Goal: Information Seeking & Learning: Check status

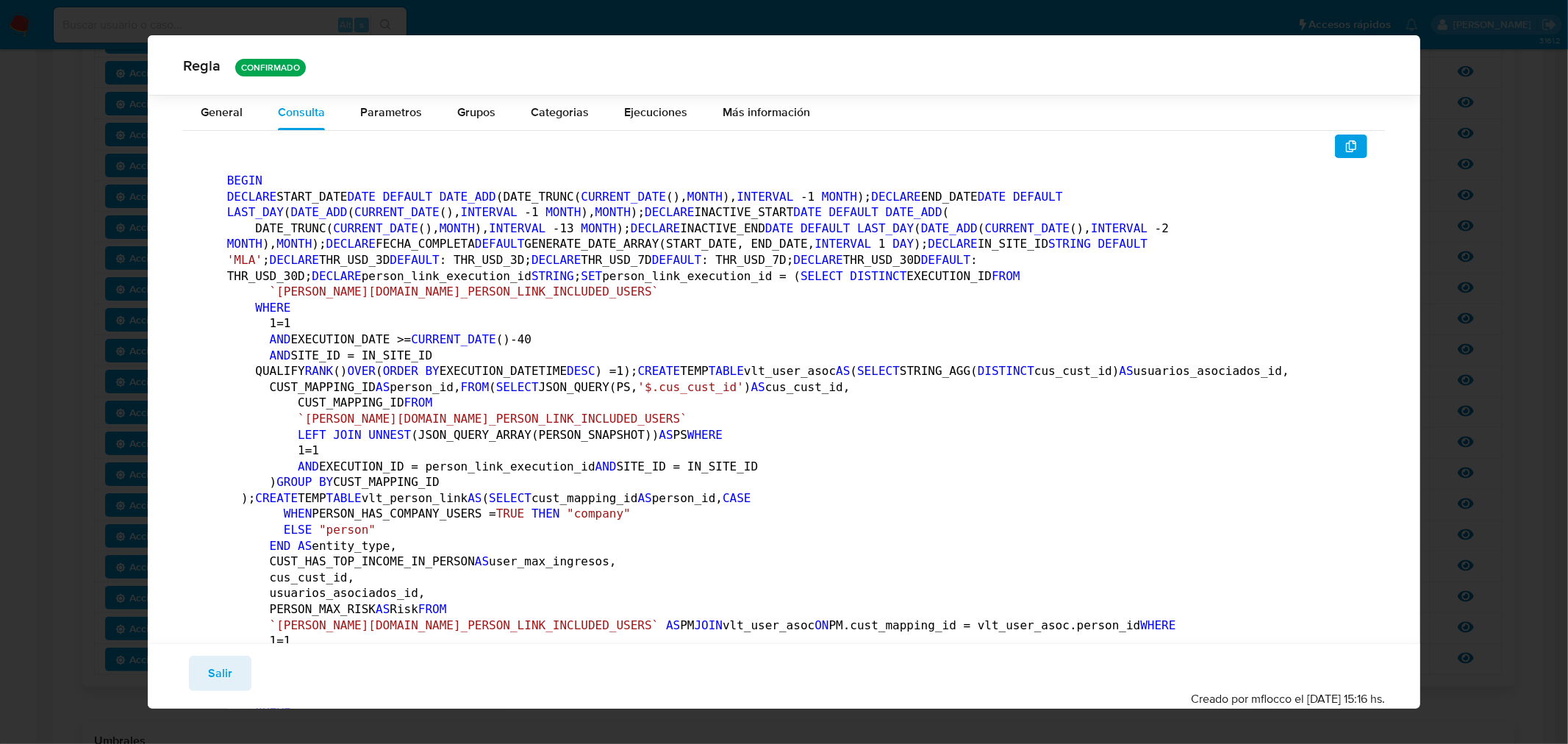
scroll to position [1708, 0]
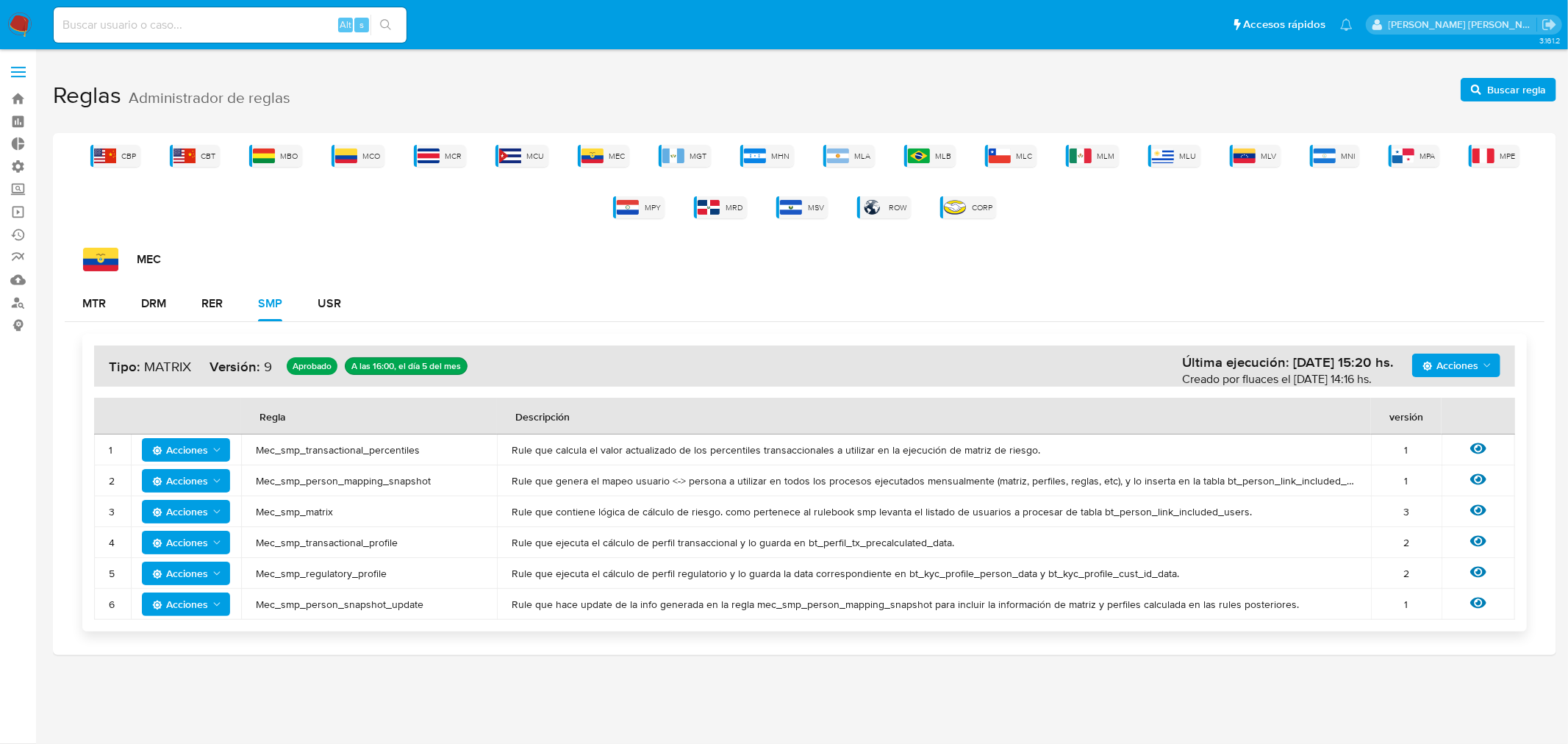
drag, startPoint x: 223, startPoint y: 10, endPoint x: 232, endPoint y: 30, distance: 21.9
click at [223, 11] on div "Alt s" at bounding box center [230, 25] width 353 height 36
click at [233, 30] on input at bounding box center [230, 25] width 353 height 19
type input "medrano.mer"
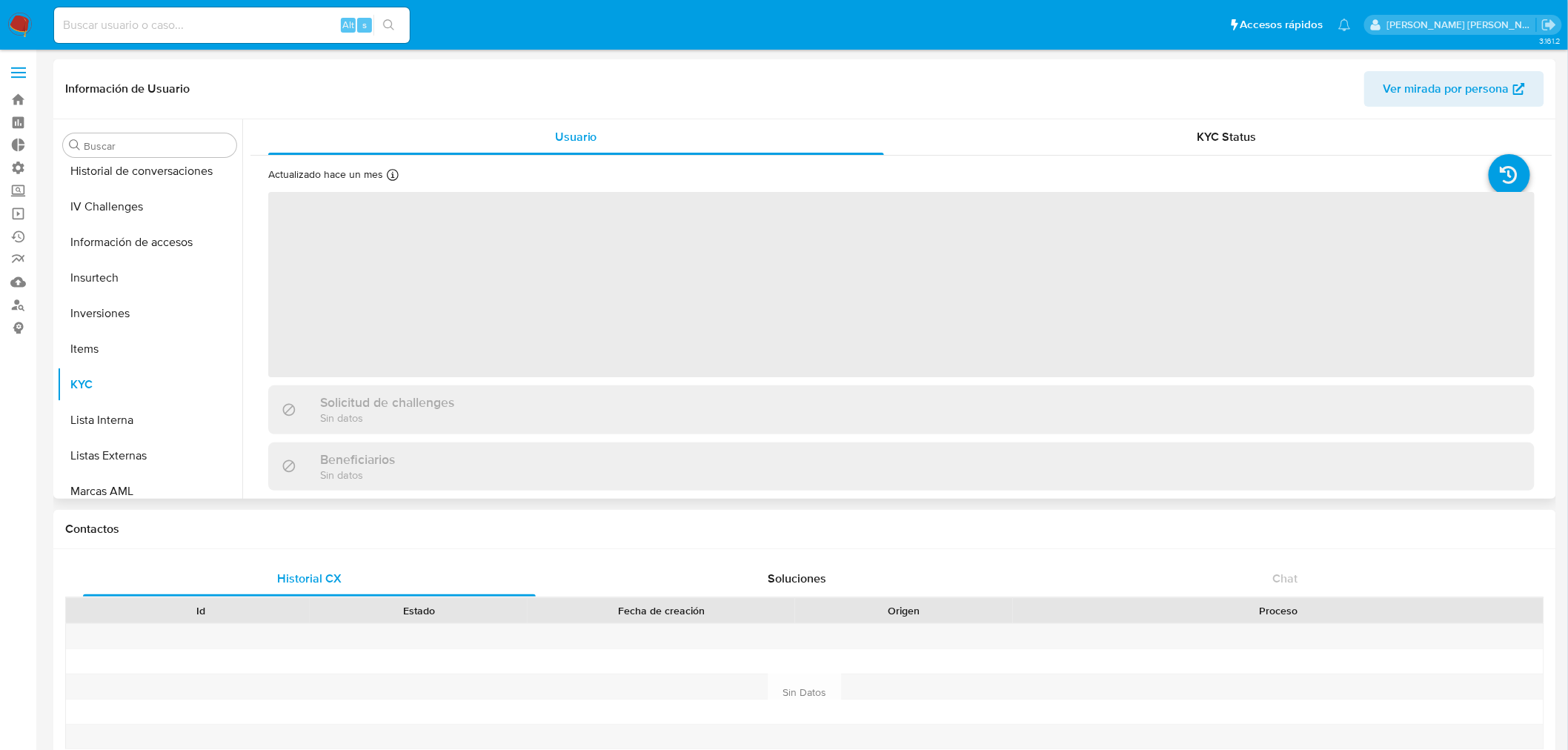
scroll to position [439, 0]
select select "10"
click at [111, 333] on button "Historial Riesgo PLD" at bounding box center [143, 347] width 173 height 36
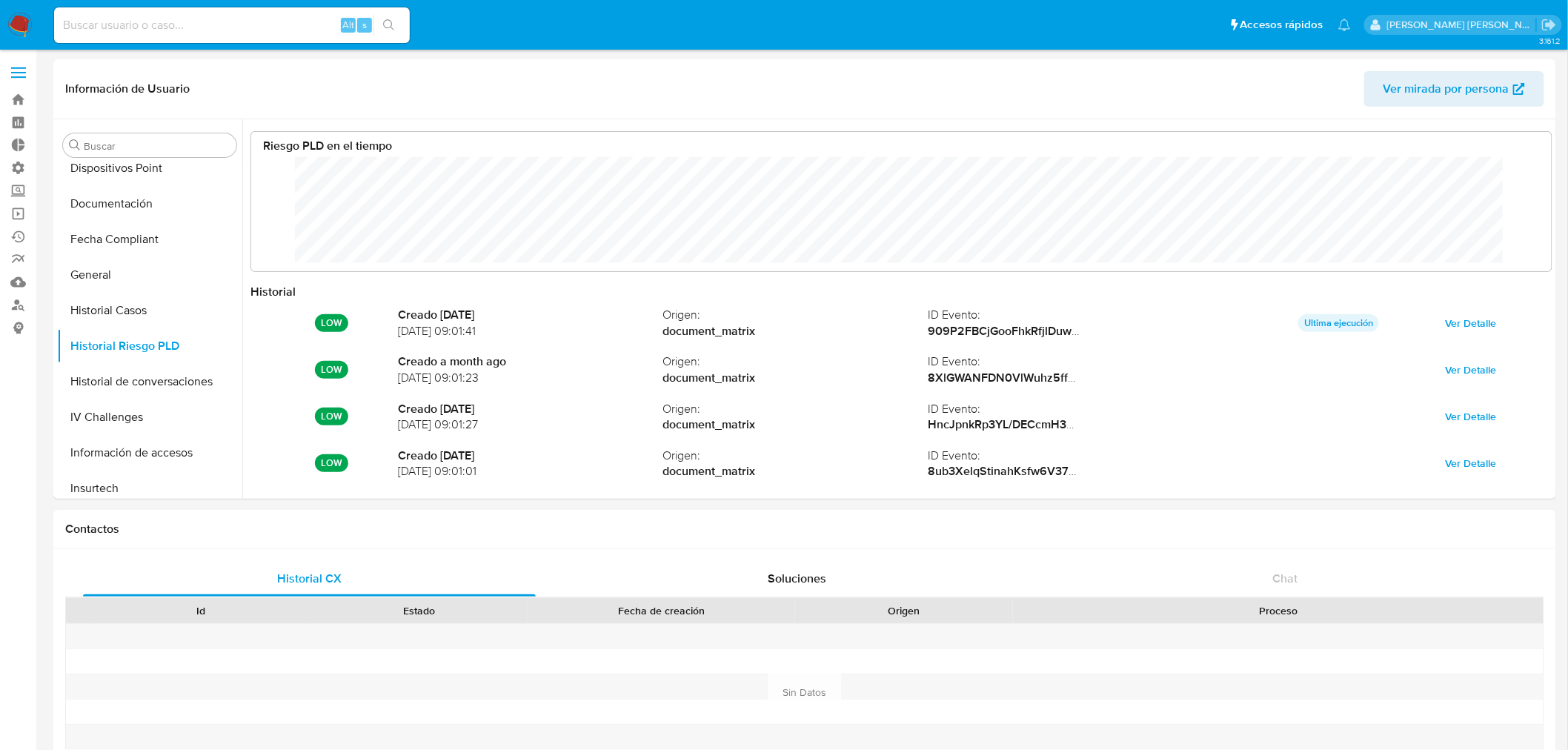
scroll to position [111, 1271]
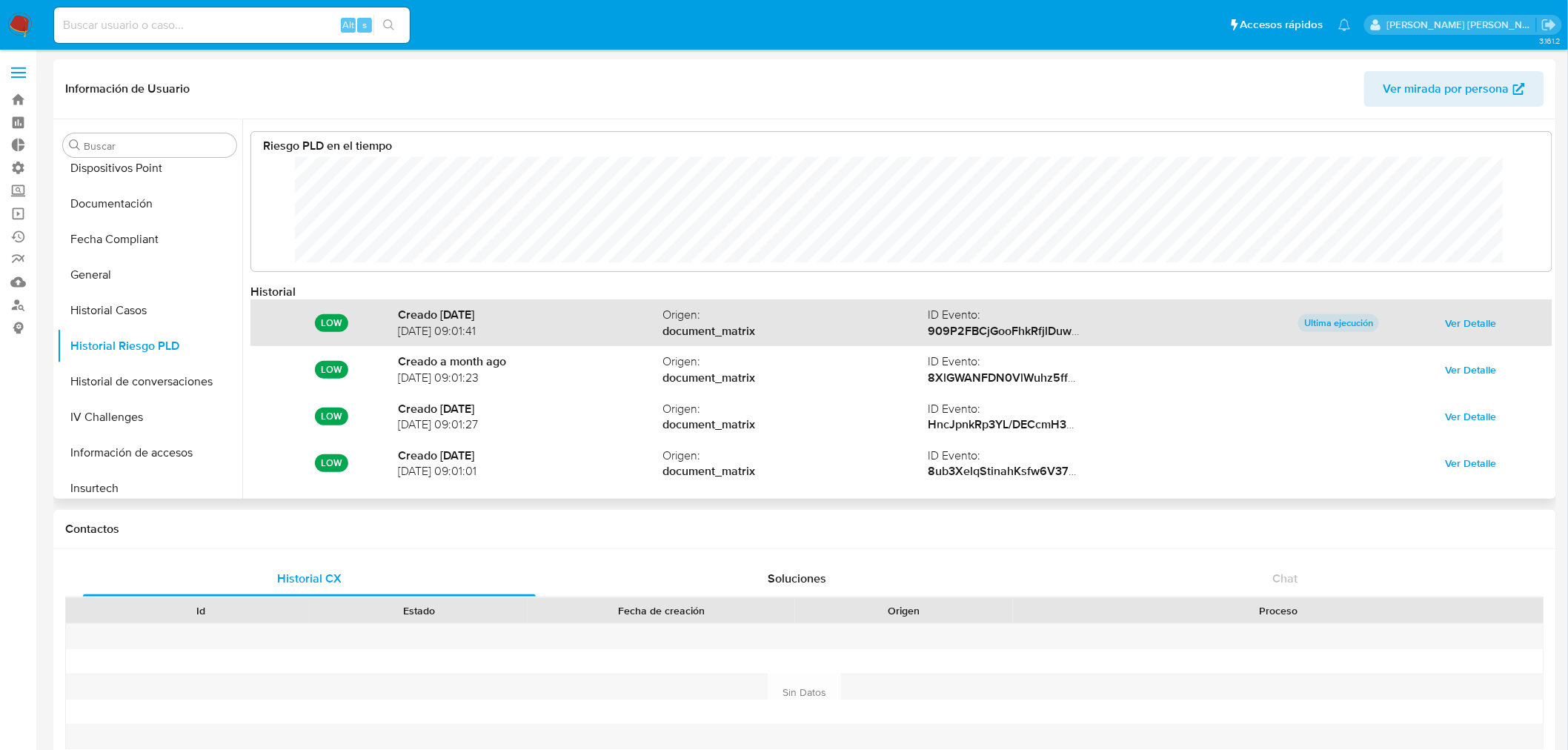
click at [1446, 323] on span "Ver Detalle" at bounding box center [1472, 323] width 51 height 21
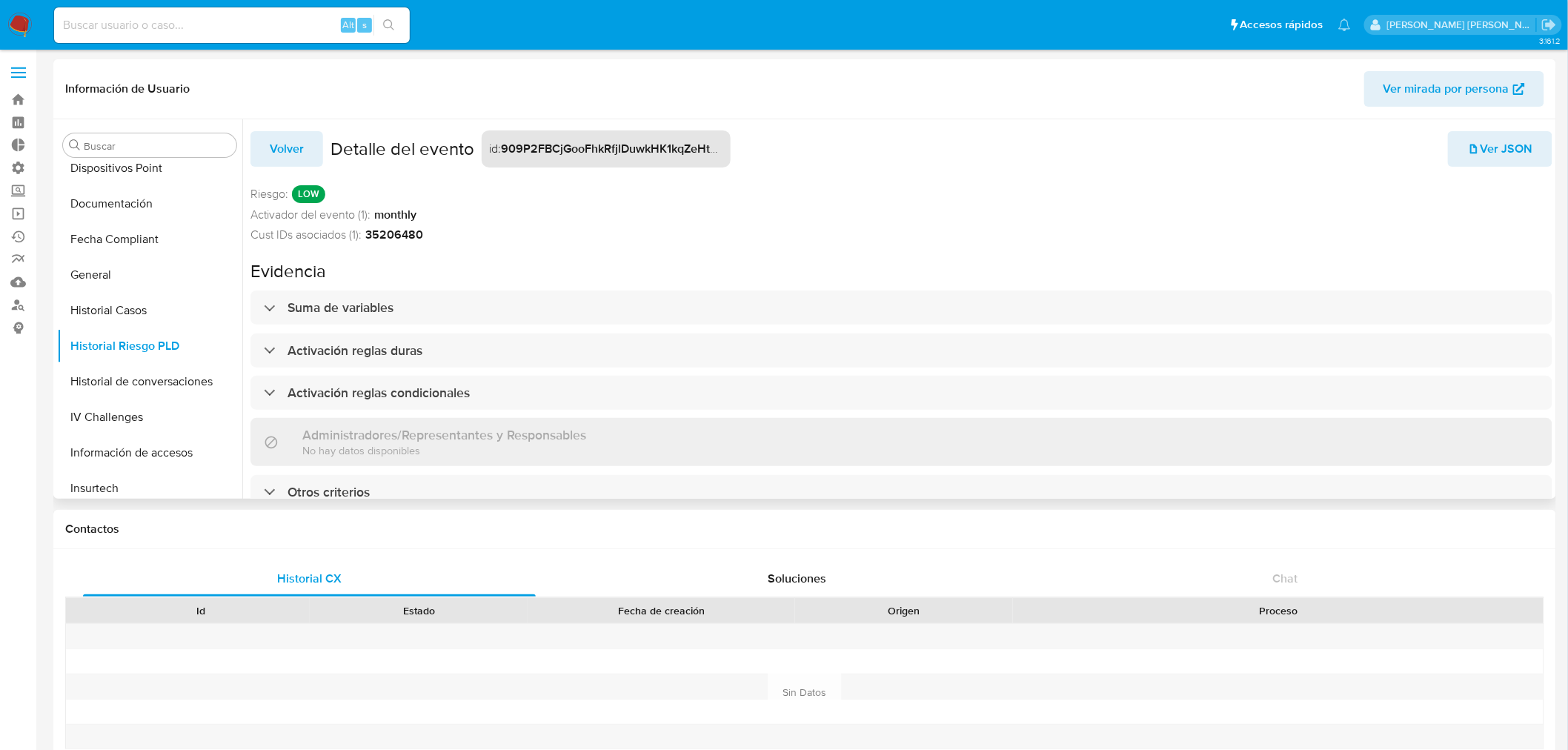
click at [1479, 131] on div "Volver Detalle del evento id : 909P2FBCjGooFhkRfjlDuwkHK1kqZeHtsjXNeL0k94aQTMPu…" at bounding box center [901, 149] width 1302 height 37
click at [1479, 138] on span "Ver JSON" at bounding box center [1500, 149] width 66 height 33
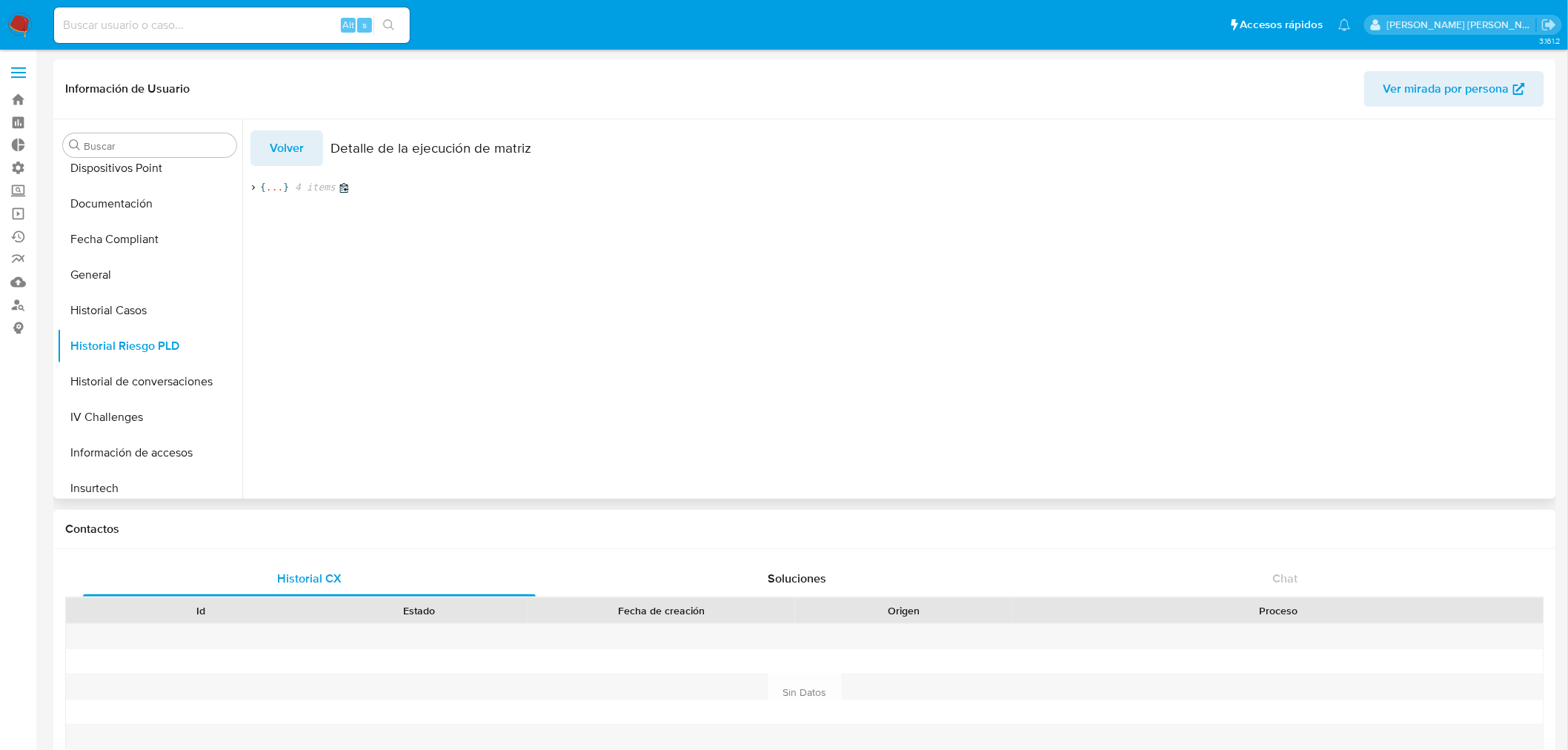
click at [250, 189] on icon at bounding box center [252, 188] width 10 height 10
click at [270, 223] on icon at bounding box center [269, 228] width 10 height 10
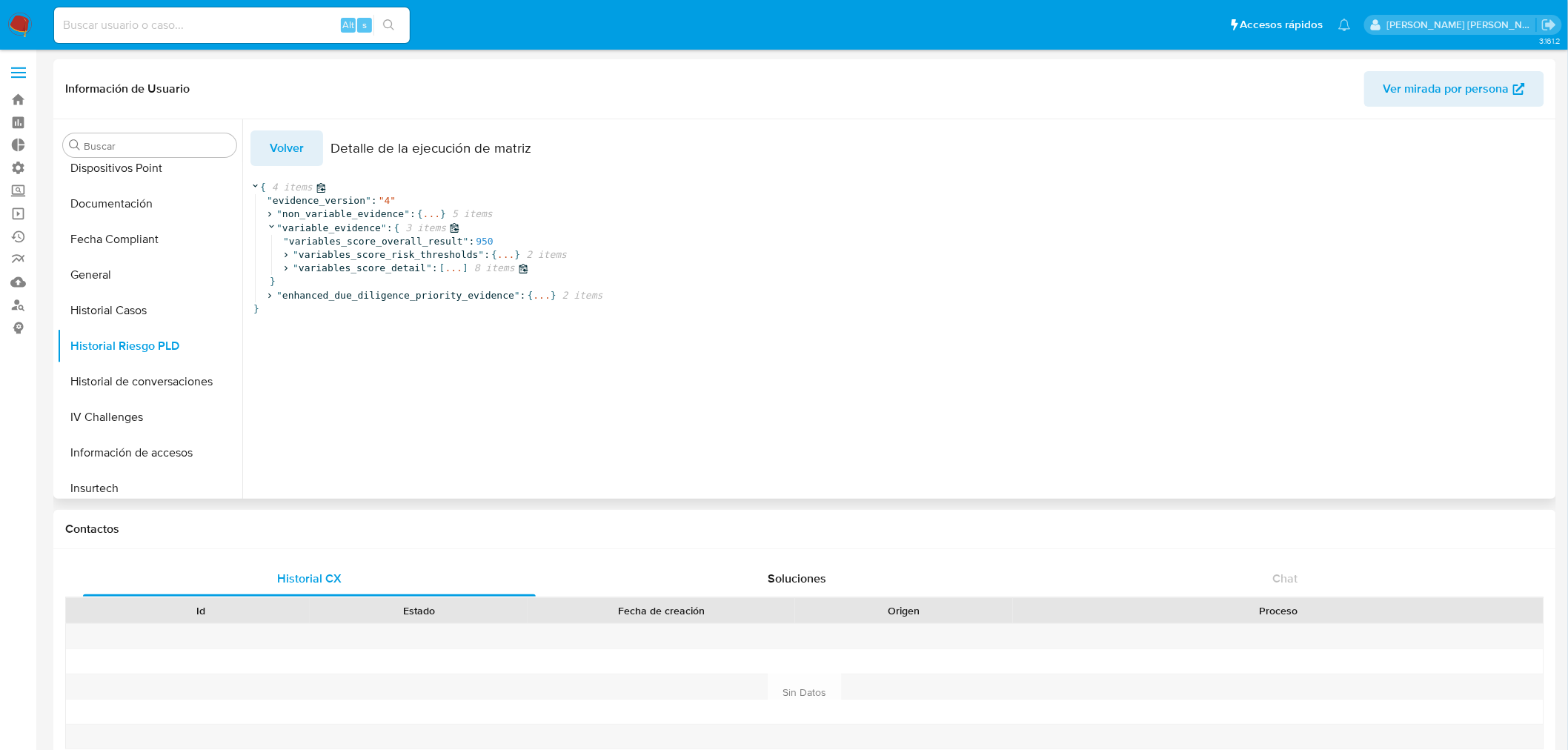
click at [285, 270] on icon at bounding box center [285, 268] width 10 height 10
click at [333, 268] on span "variables_score_detail" at bounding box center [362, 267] width 128 height 11
copy span "variables_score_detail"
click at [303, 279] on icon at bounding box center [302, 282] width 10 height 10
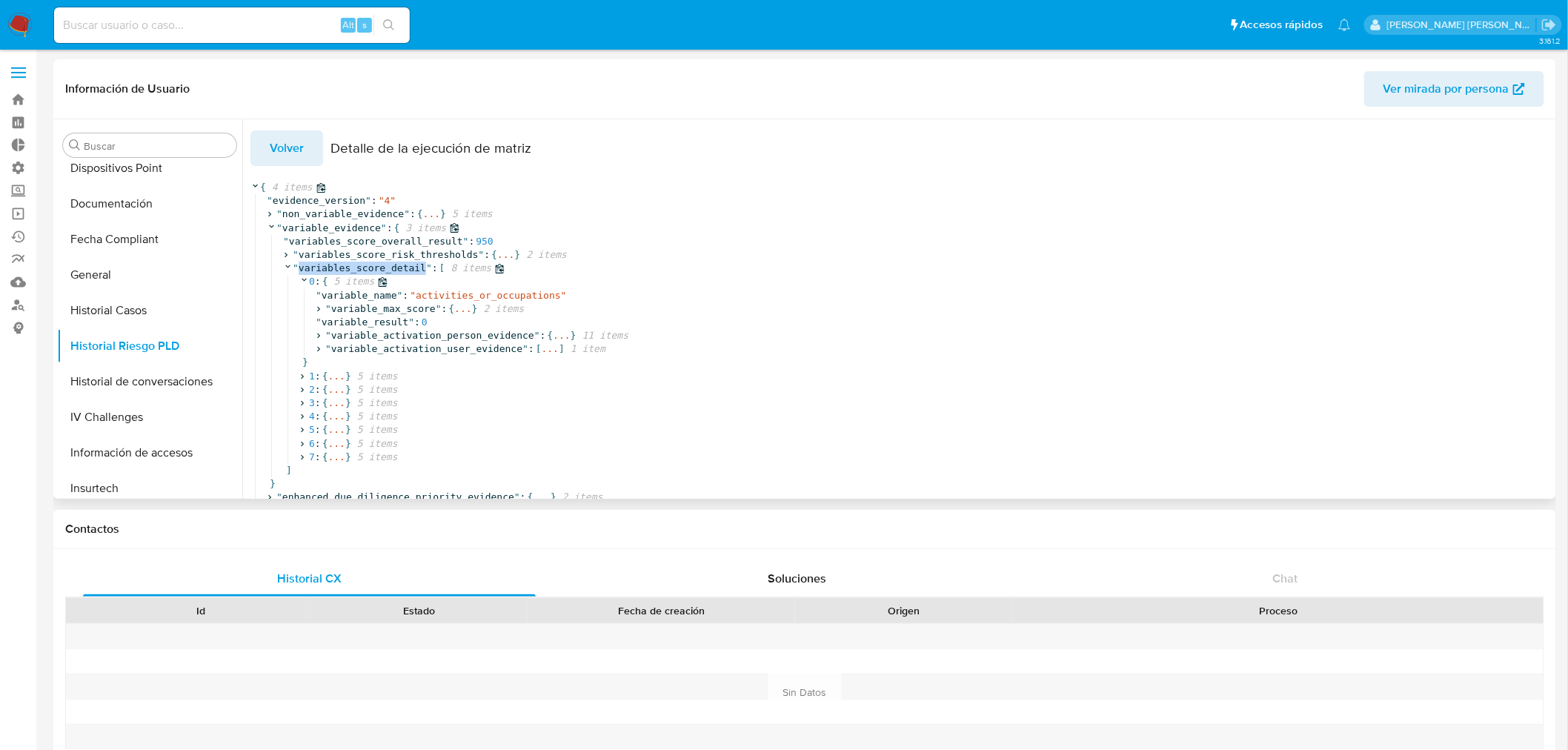
click at [303, 279] on icon at bounding box center [304, 279] width 10 height 10
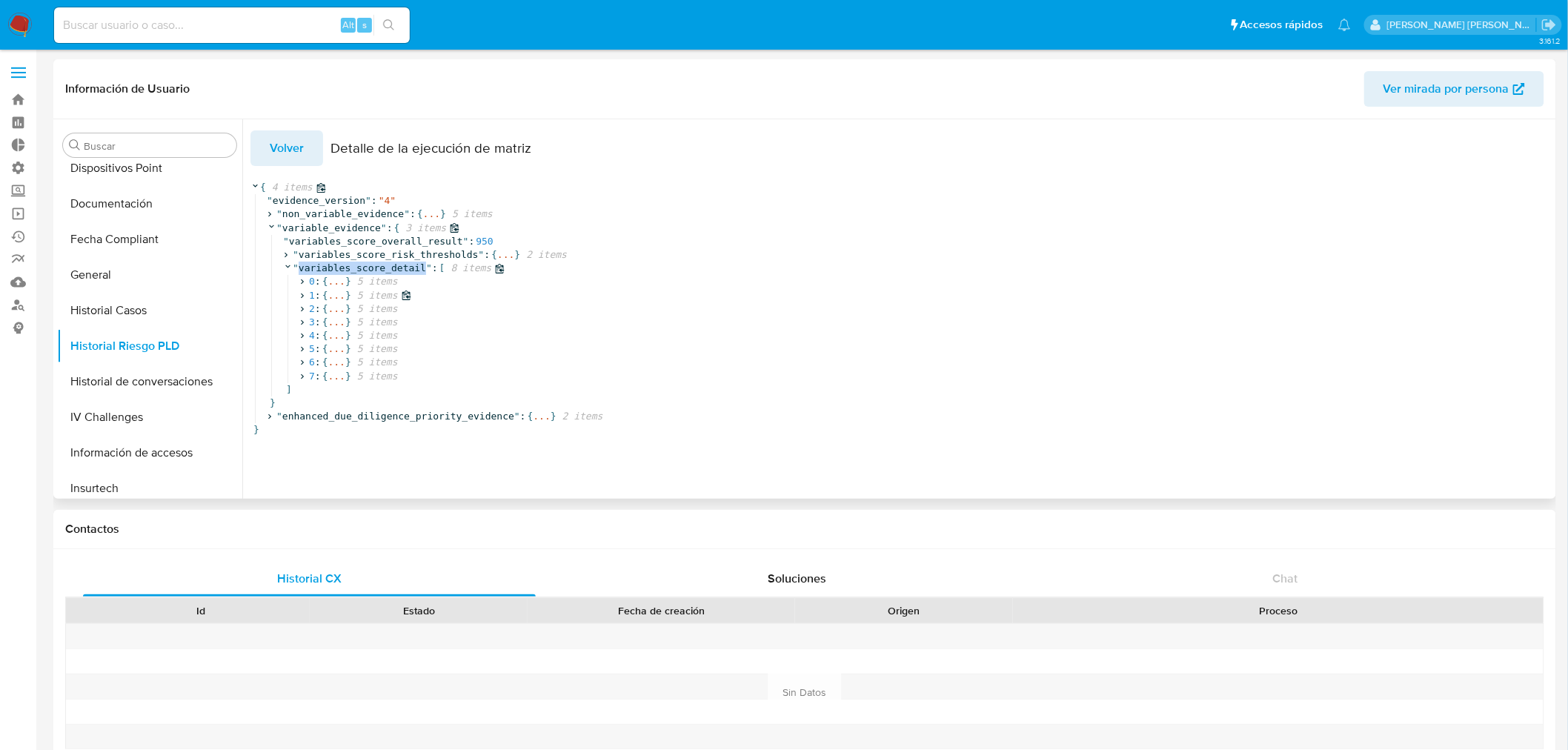
click at [302, 294] on icon at bounding box center [302, 295] width 10 height 10
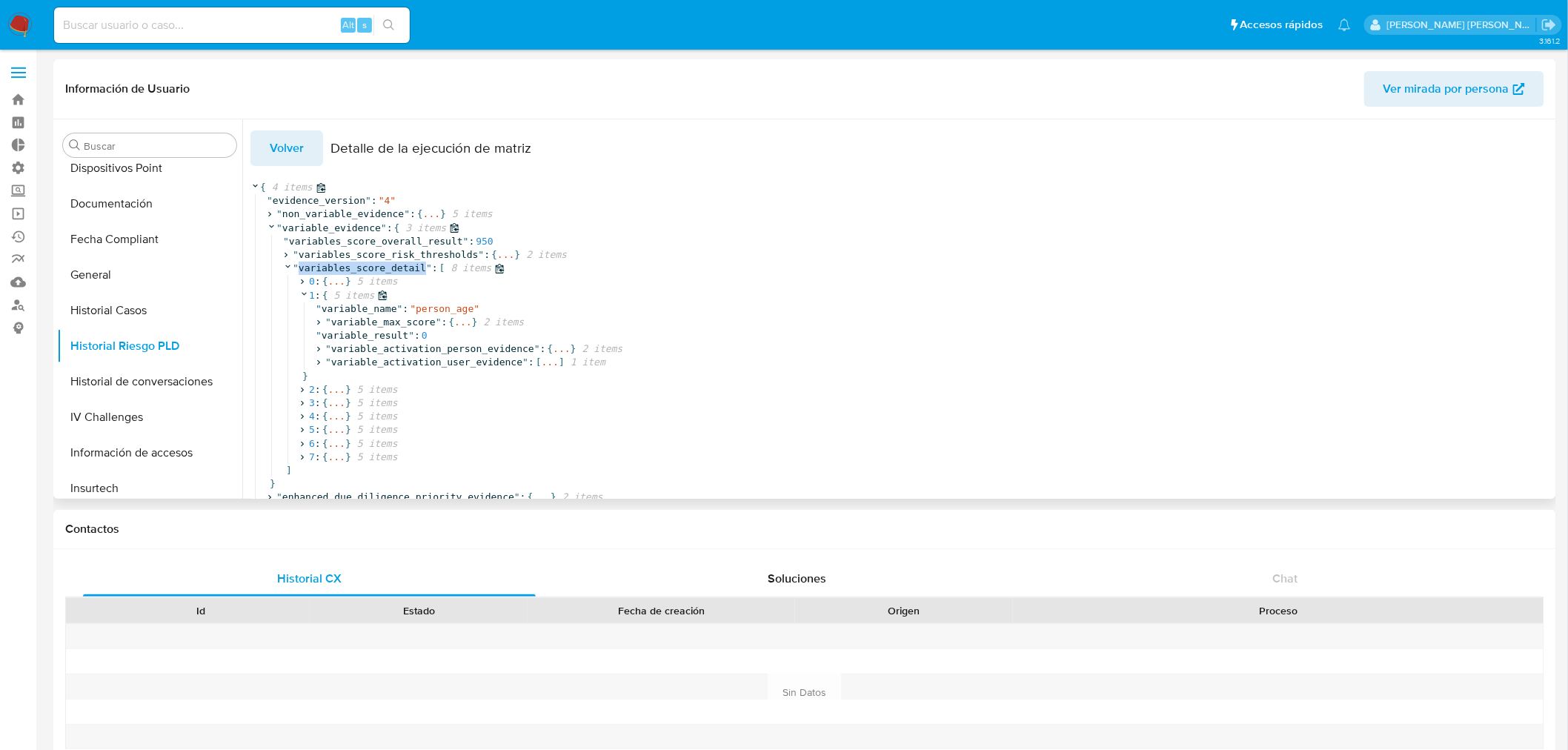
click at [302, 293] on icon at bounding box center [304, 294] width 10 height 10
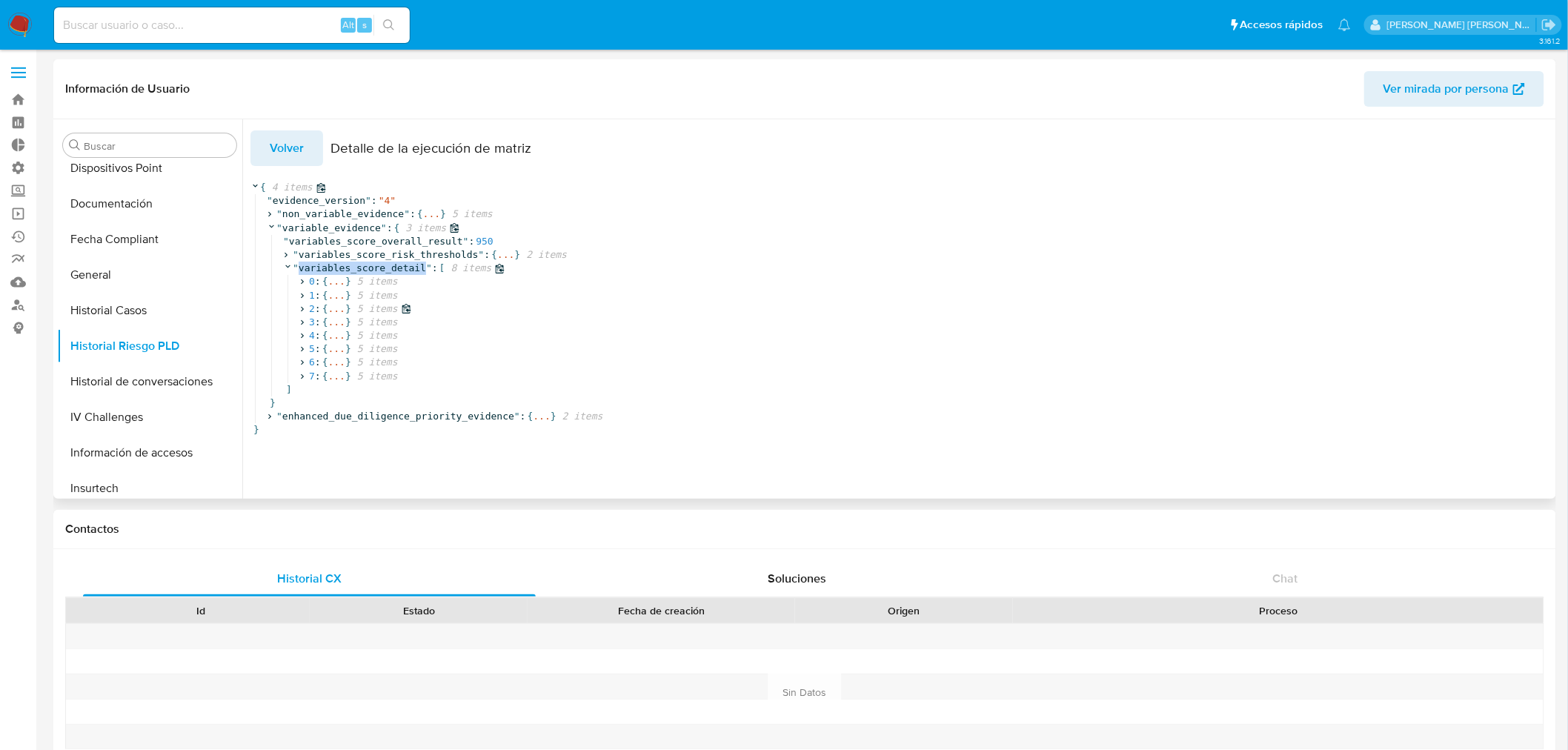
click at [304, 307] on icon at bounding box center [302, 309] width 10 height 10
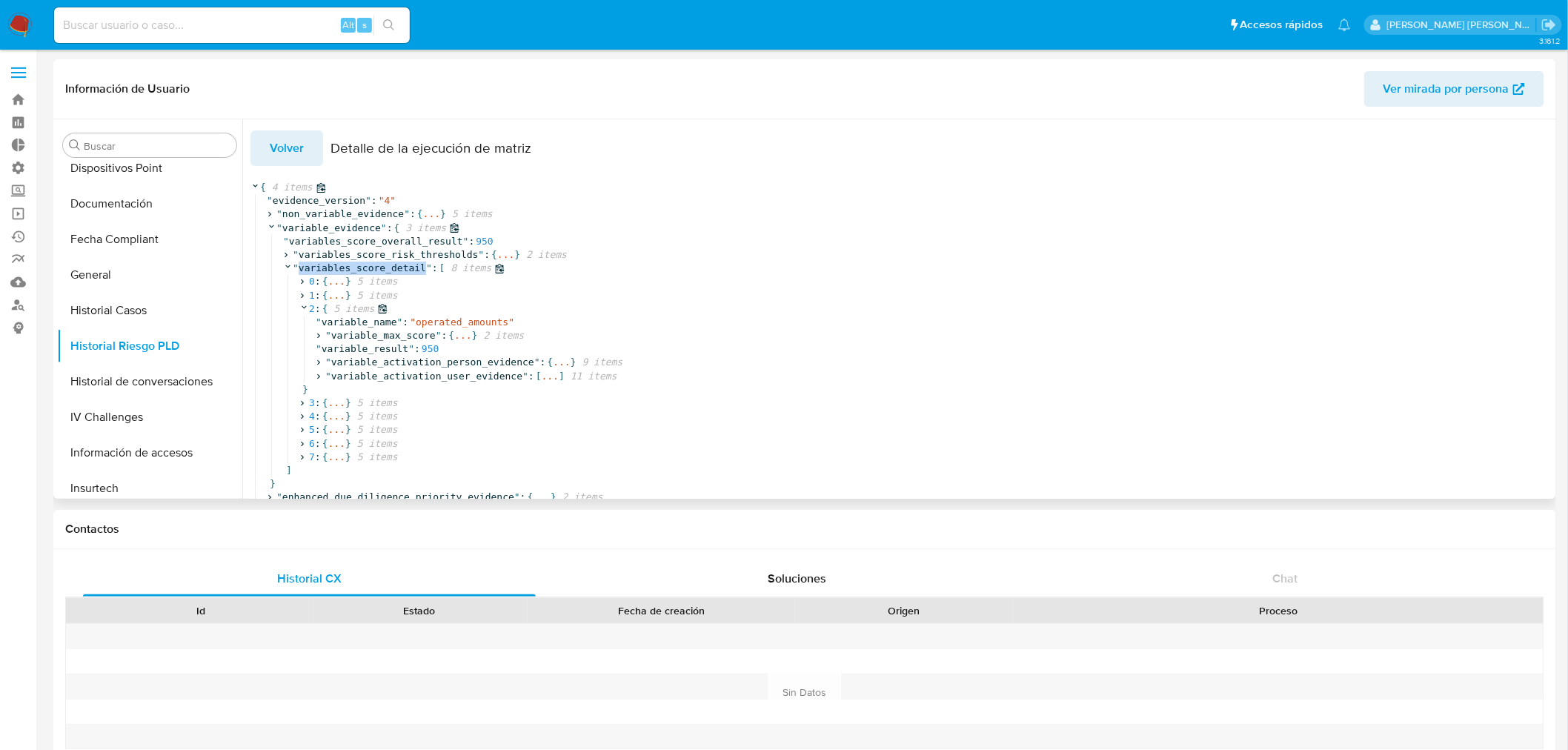
click at [304, 307] on icon at bounding box center [304, 307] width 5 height 3
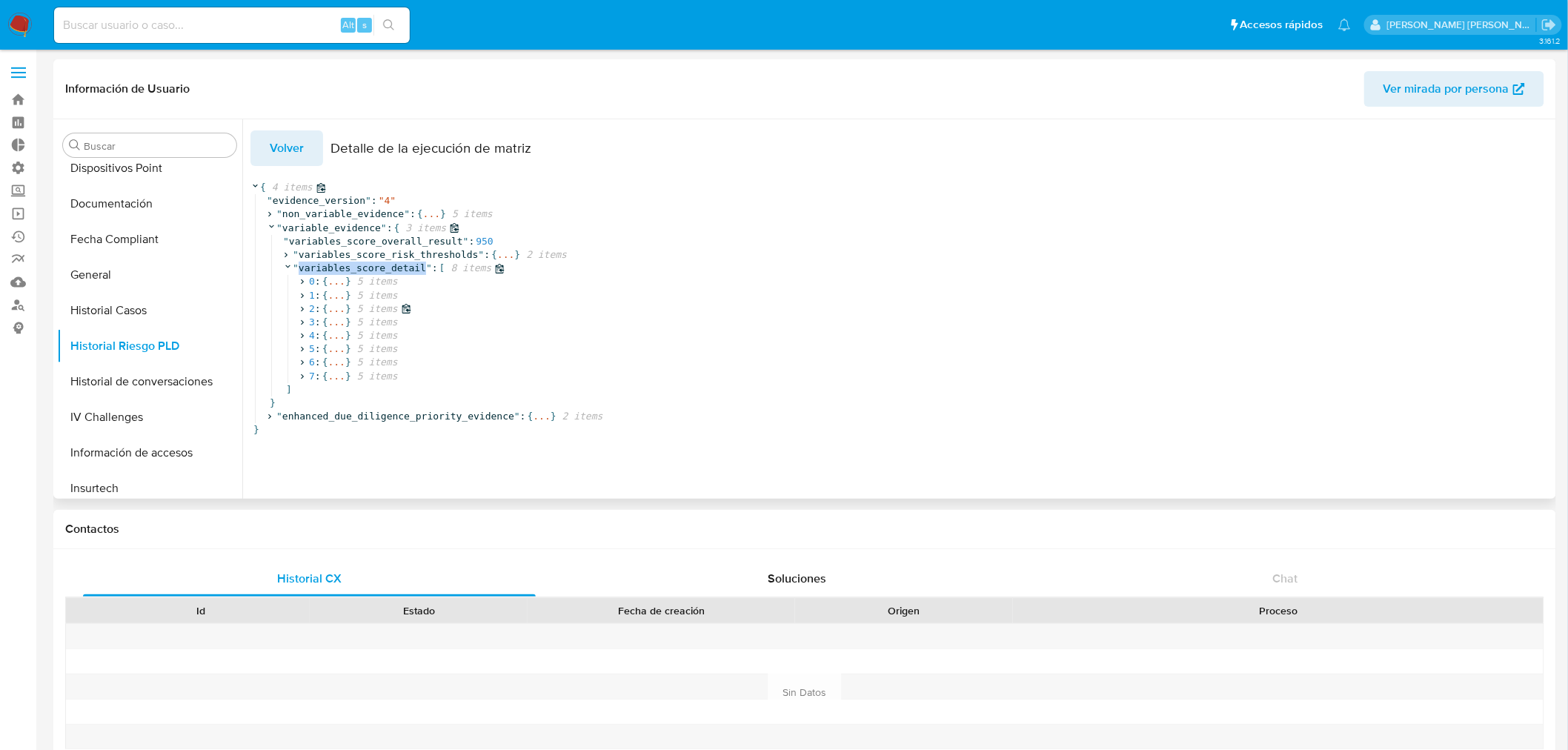
click at [304, 307] on icon at bounding box center [302, 309] width 10 height 10
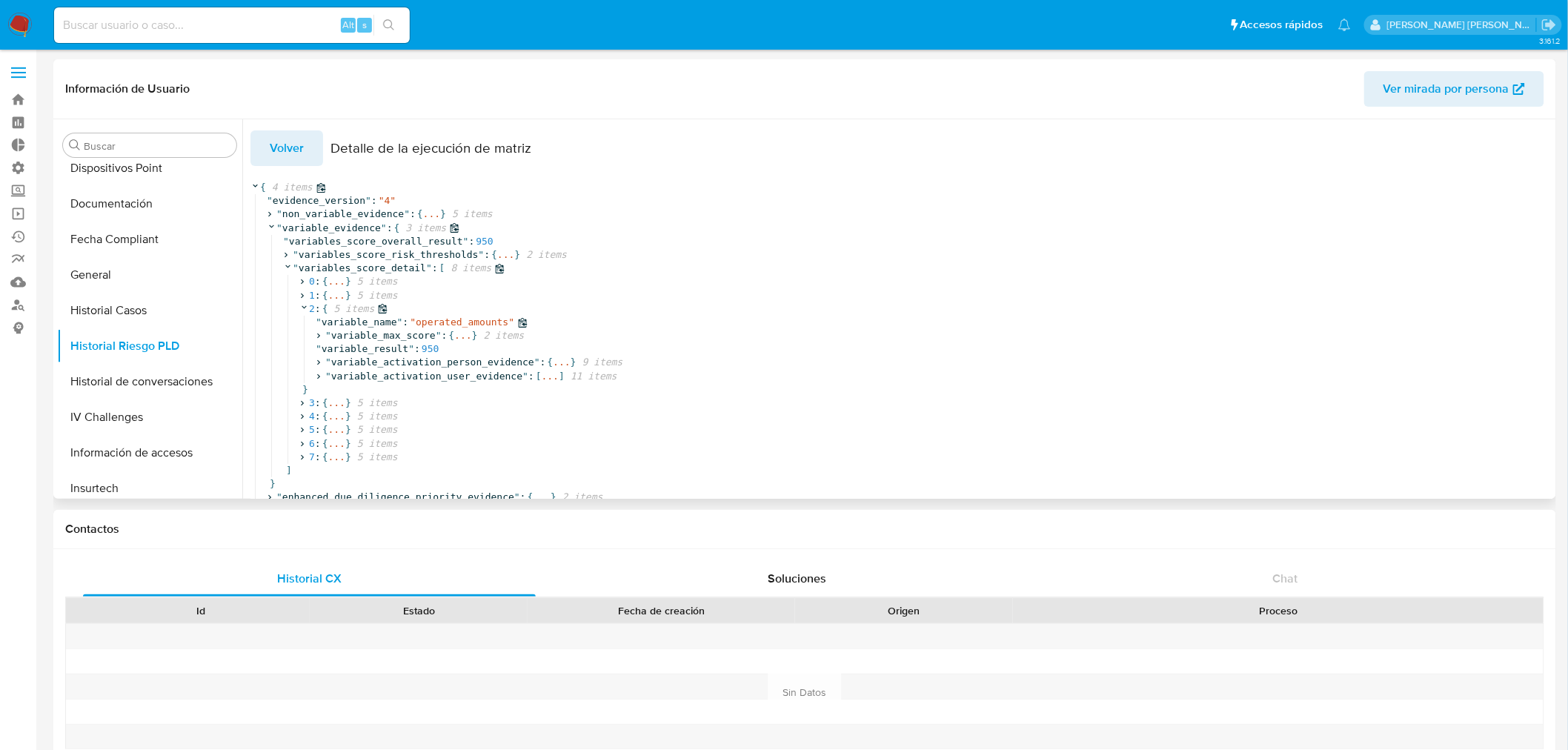
click at [450, 319] on span "operated_amounts" at bounding box center [462, 322] width 93 height 11
copy span "operated_amounts"
click at [362, 327] on span "variable_name" at bounding box center [359, 322] width 75 height 11
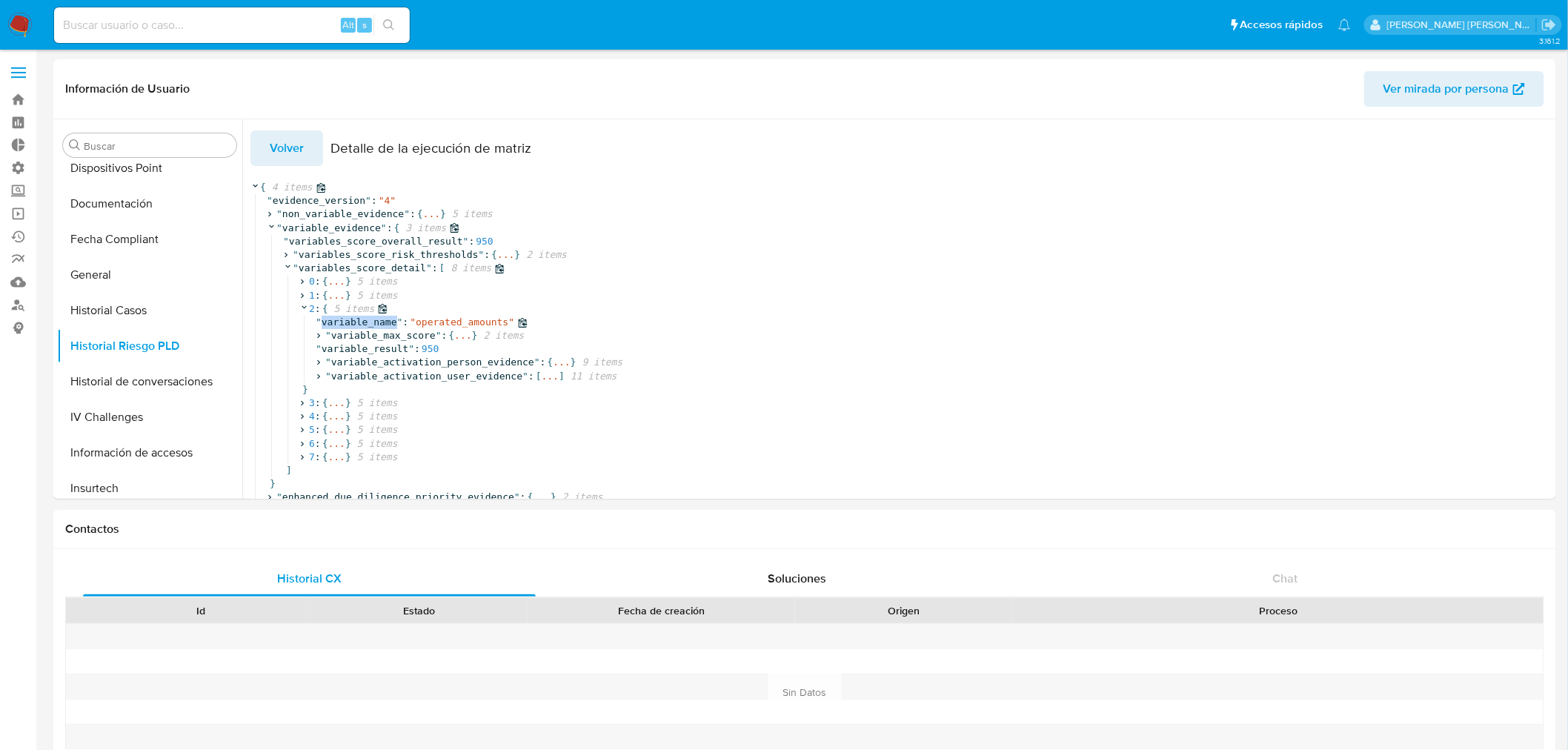
copy span "variable_name"
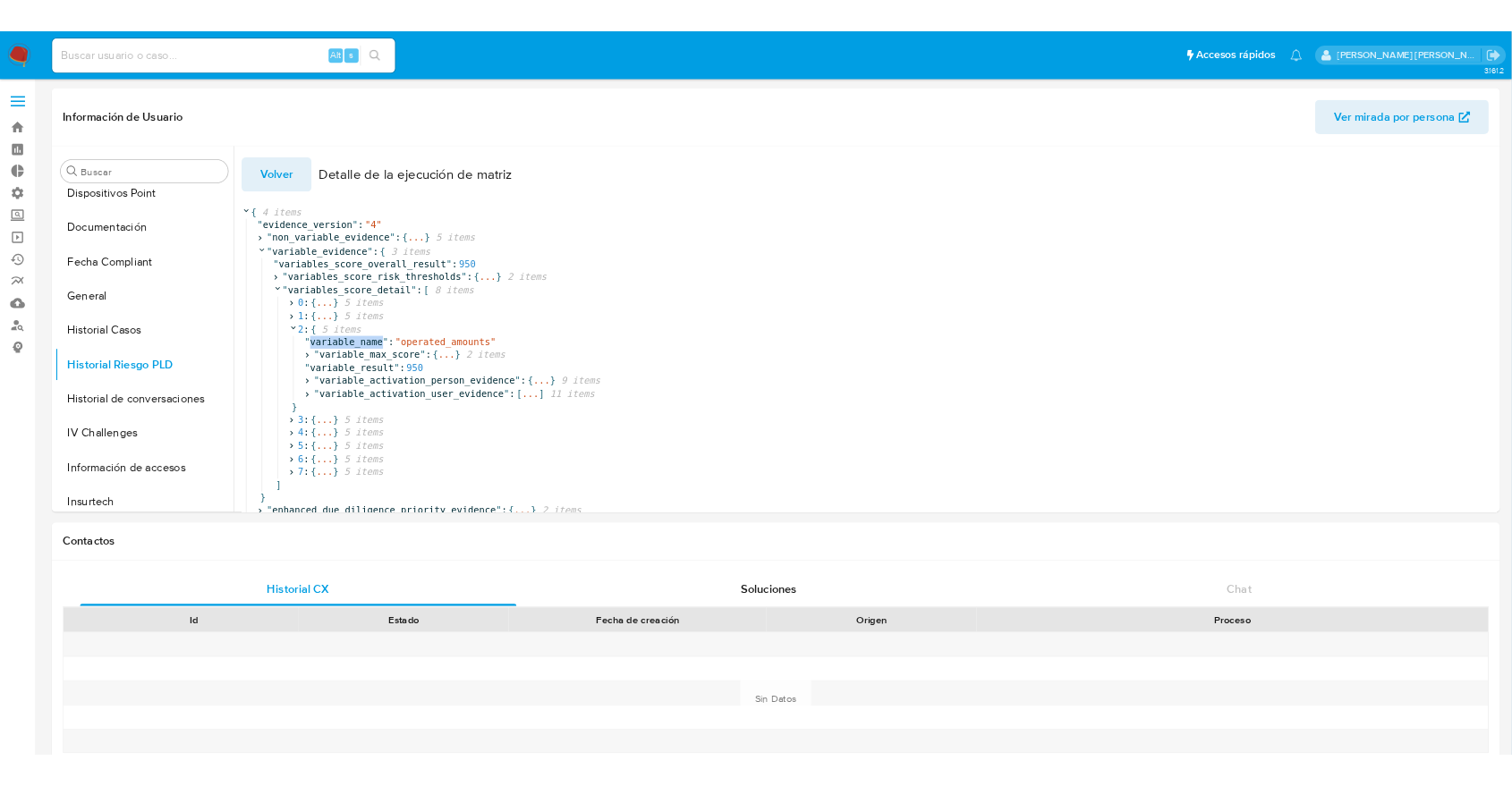
scroll to position [530, 0]
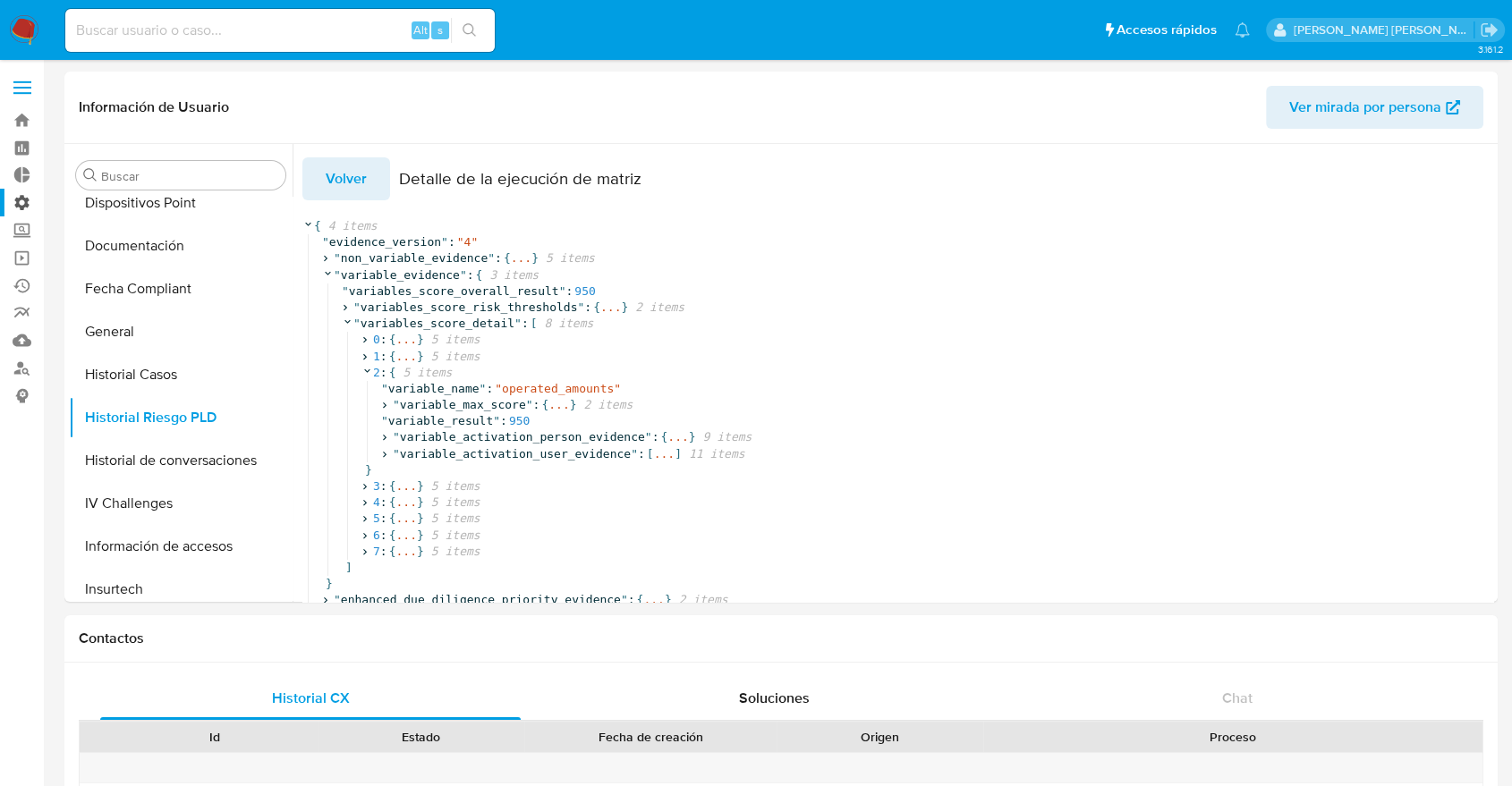
click at [25, 208] on label "Administración" at bounding box center [106, 202] width 213 height 28
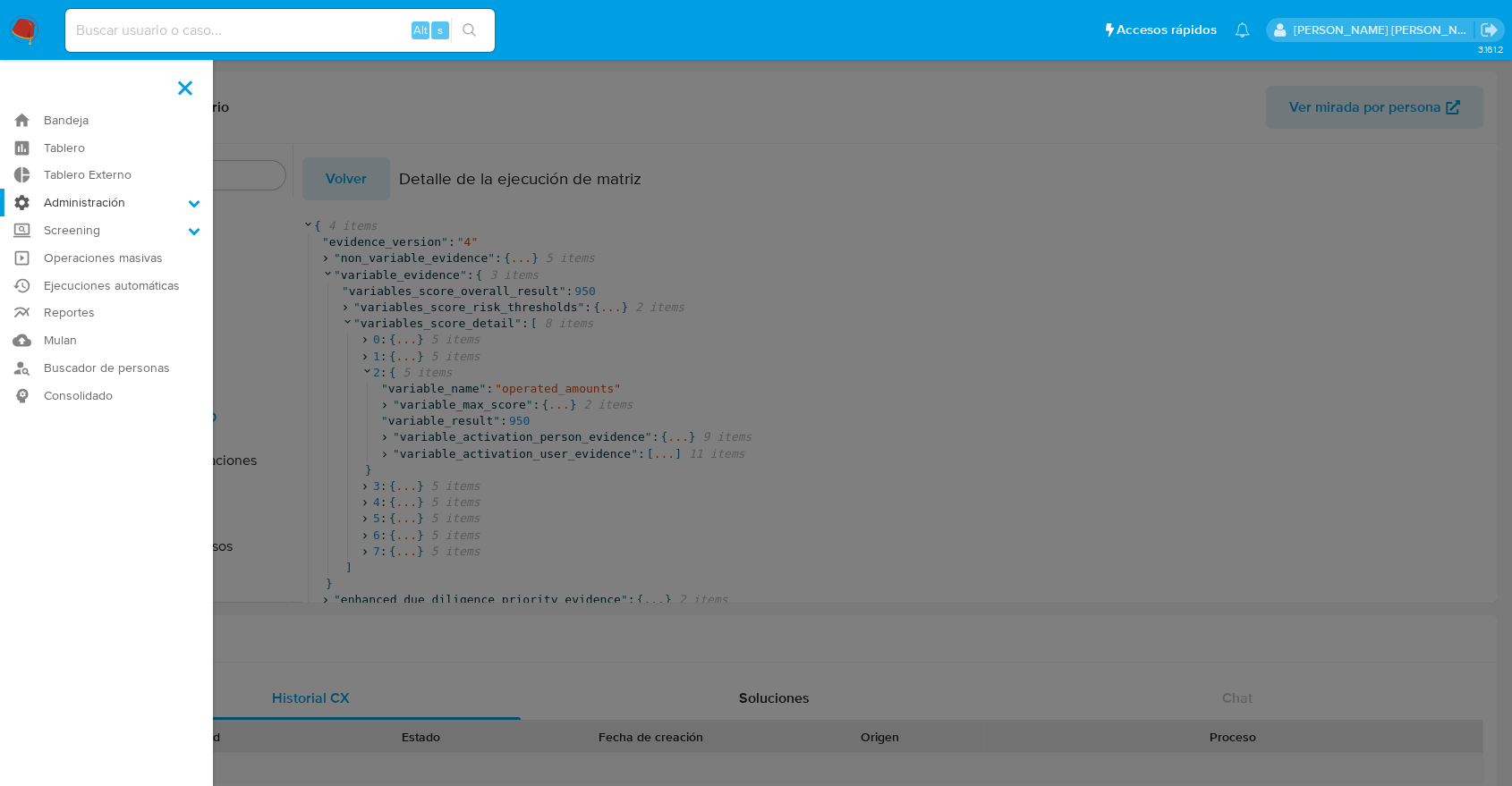
click at [0, 0] on input "Administración" at bounding box center [0, 0] width 0 height 0
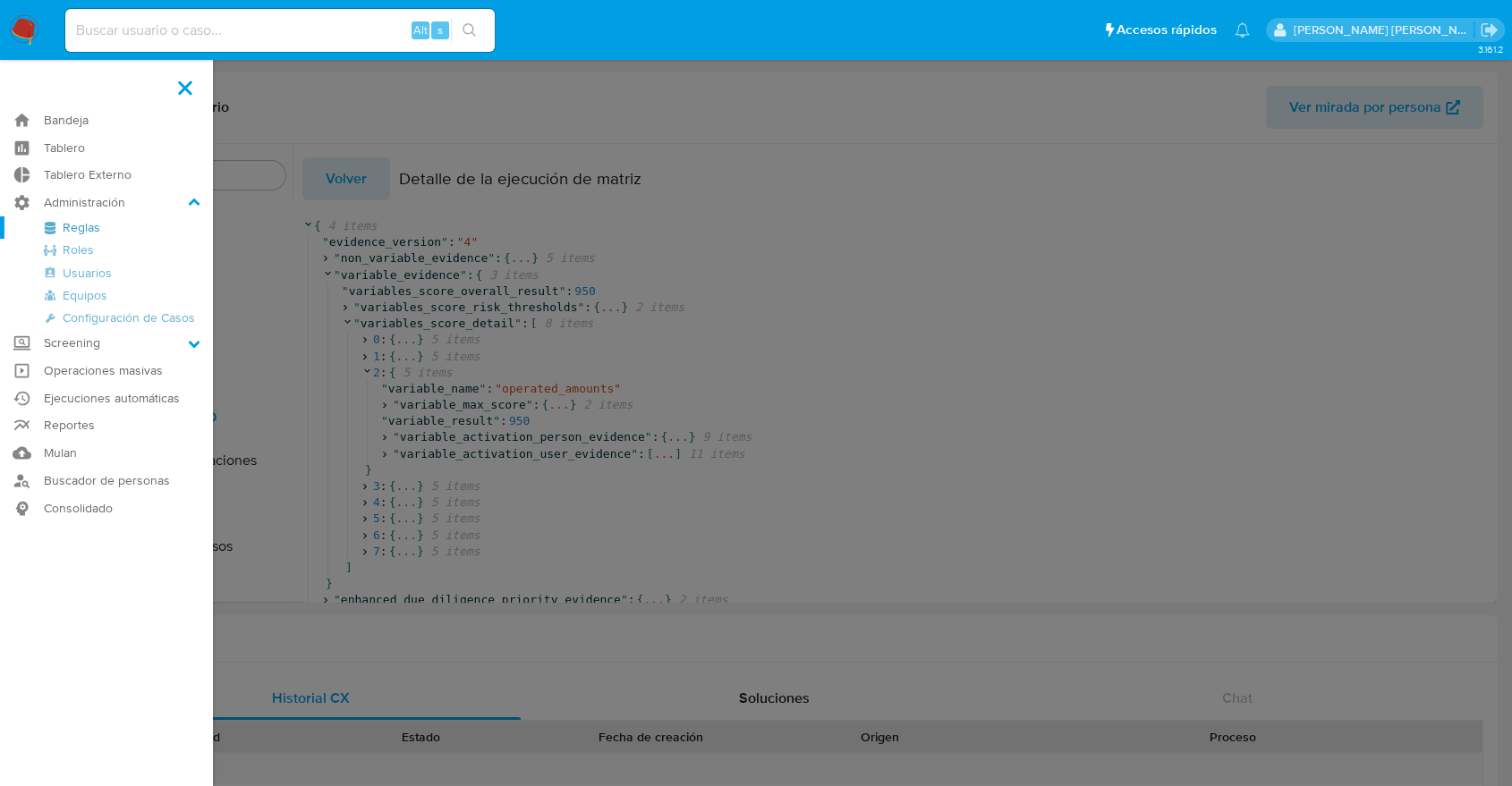
click at [88, 227] on link "Reglas" at bounding box center [106, 227] width 213 height 23
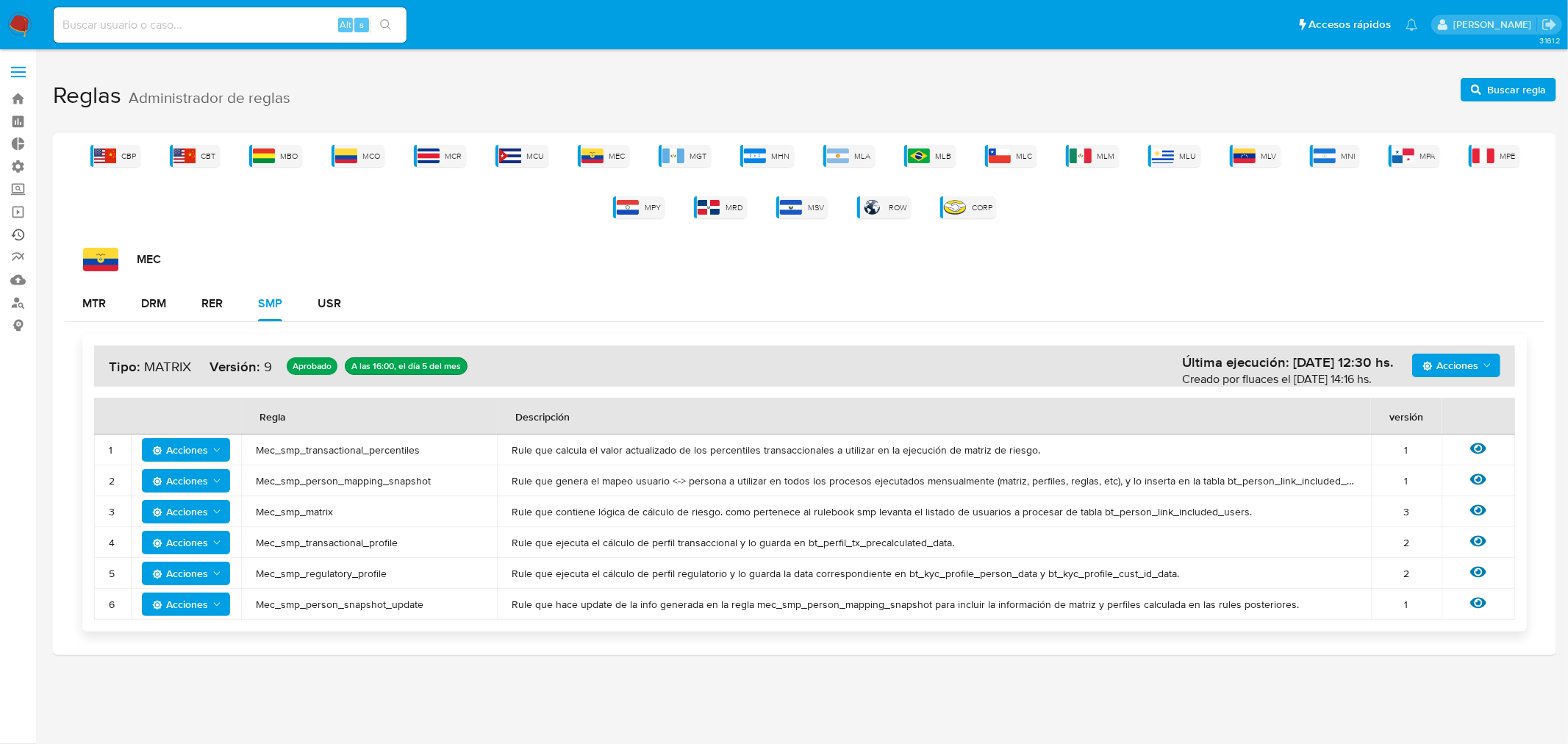
click at [16, 239] on link "Ejecuciones automáticas" at bounding box center [87, 235] width 175 height 23
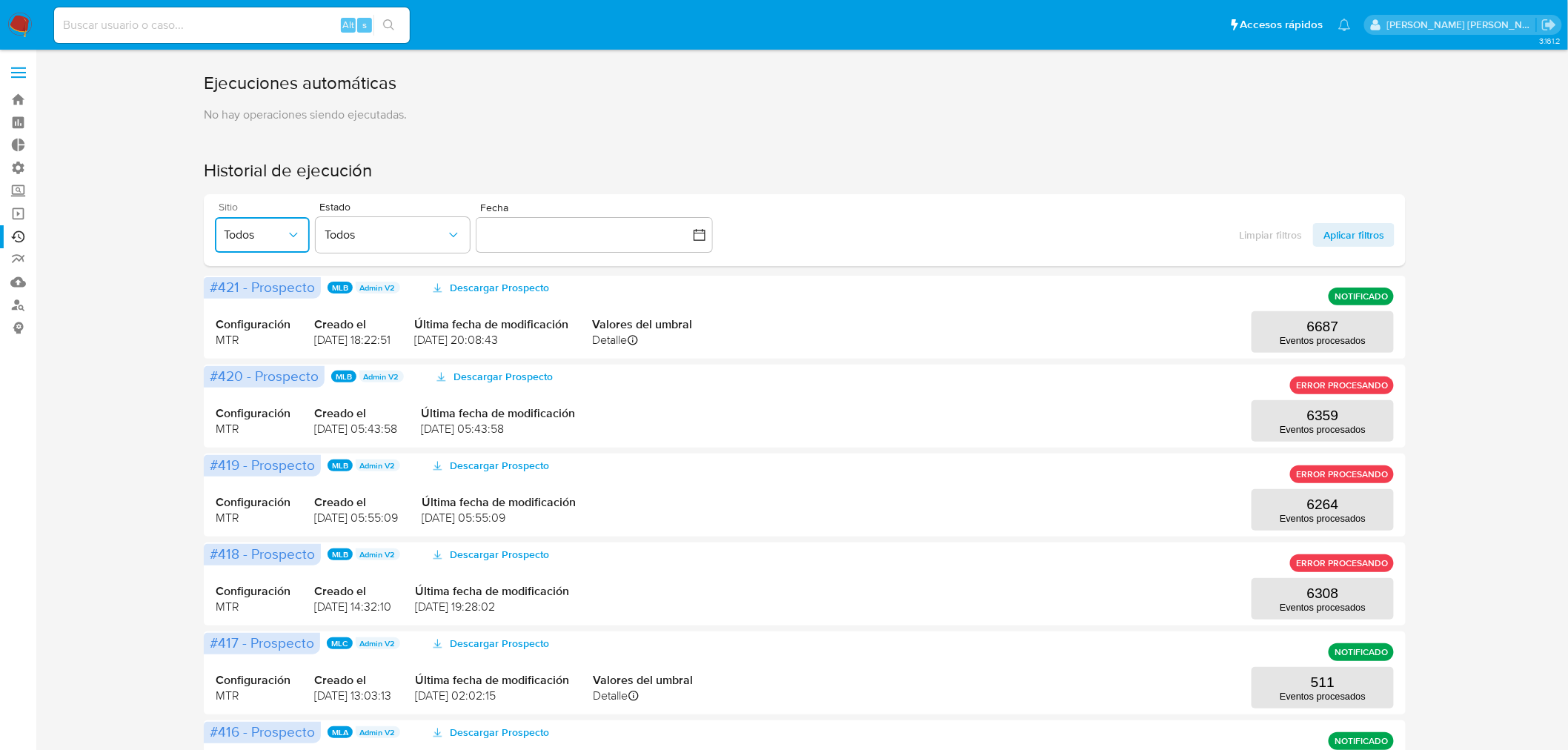
click at [267, 238] on span "Todos" at bounding box center [255, 235] width 62 height 15
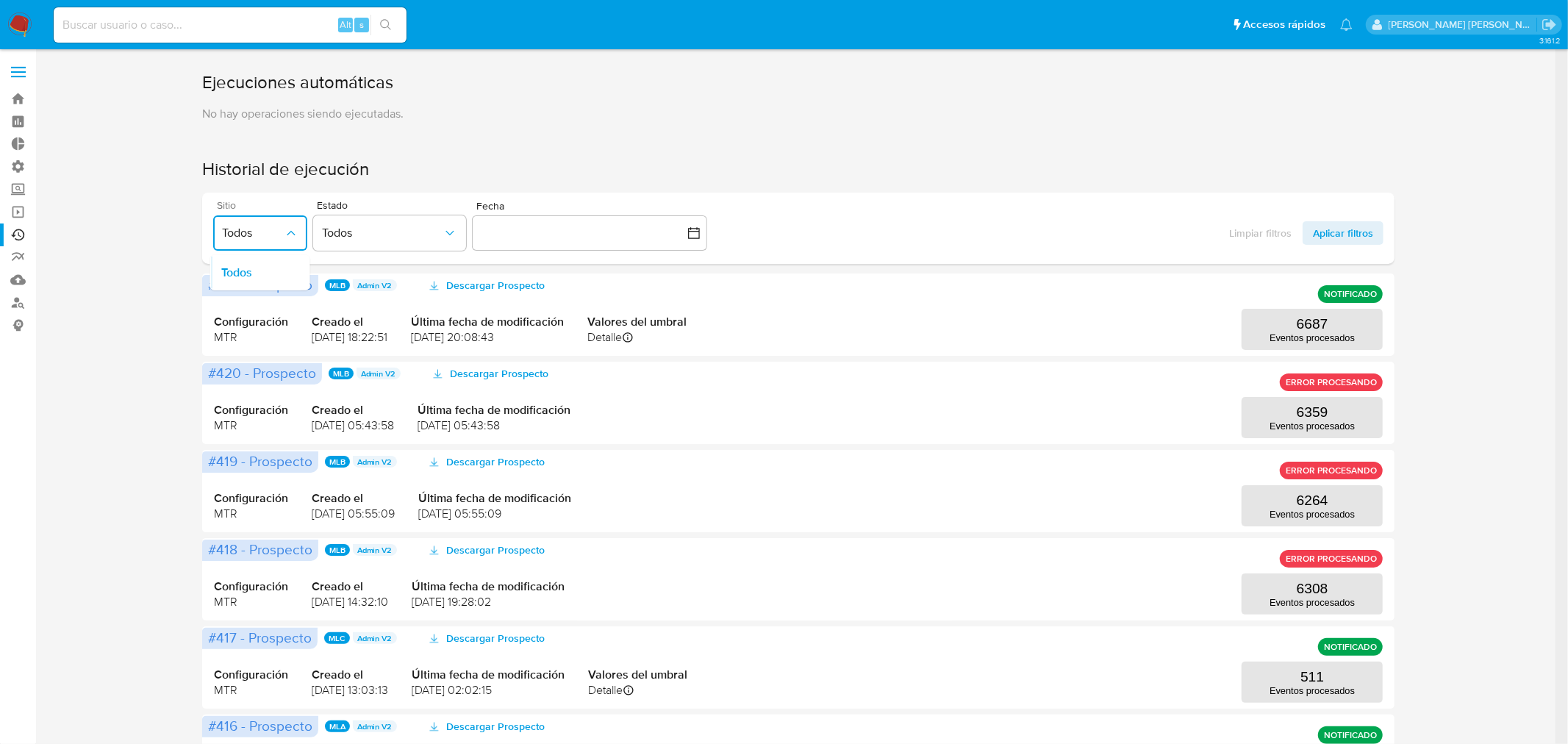
click at [274, 233] on span "Todos" at bounding box center [253, 233] width 62 height 15
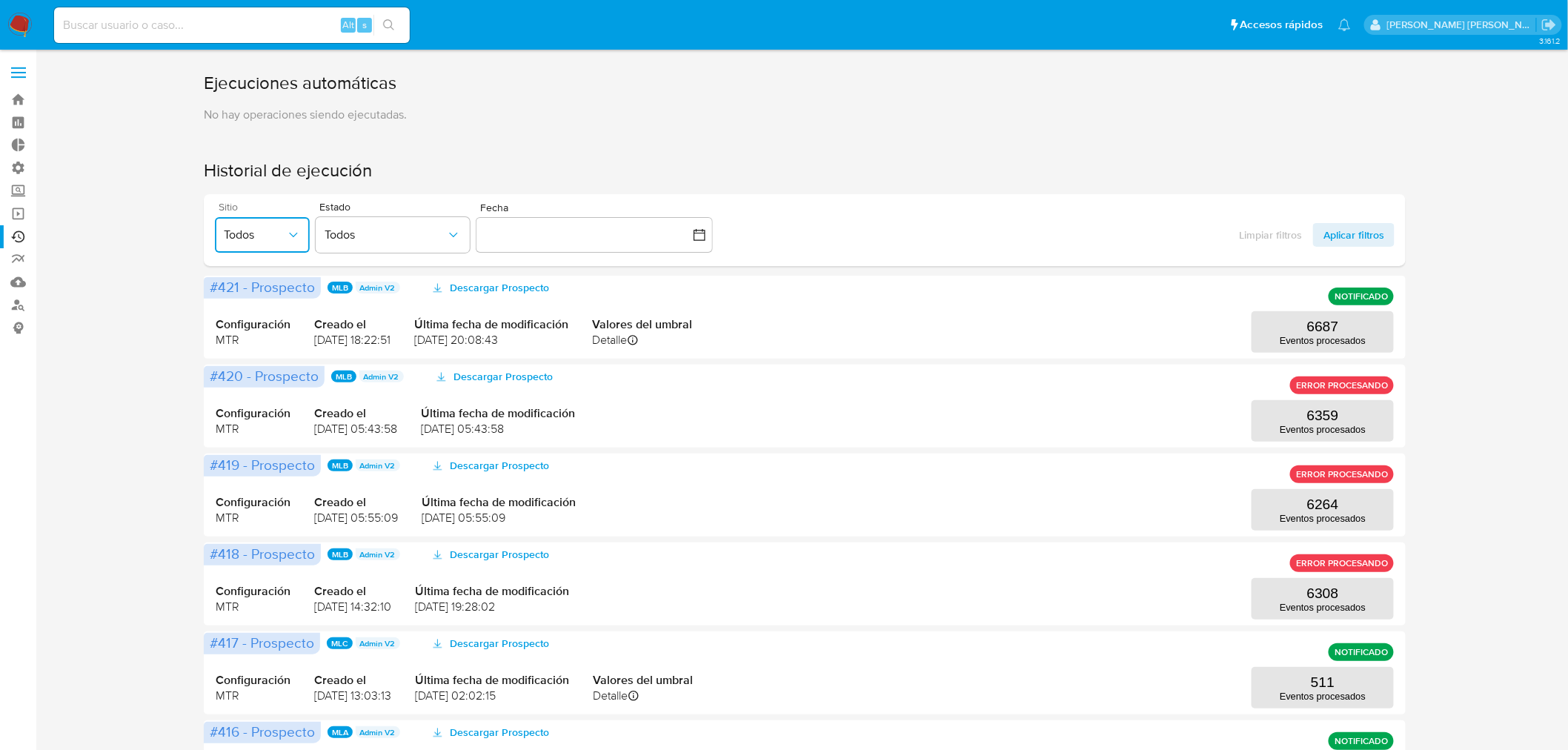
click at [265, 238] on span "Todos" at bounding box center [255, 235] width 62 height 15
